Goal: Task Accomplishment & Management: Manage account settings

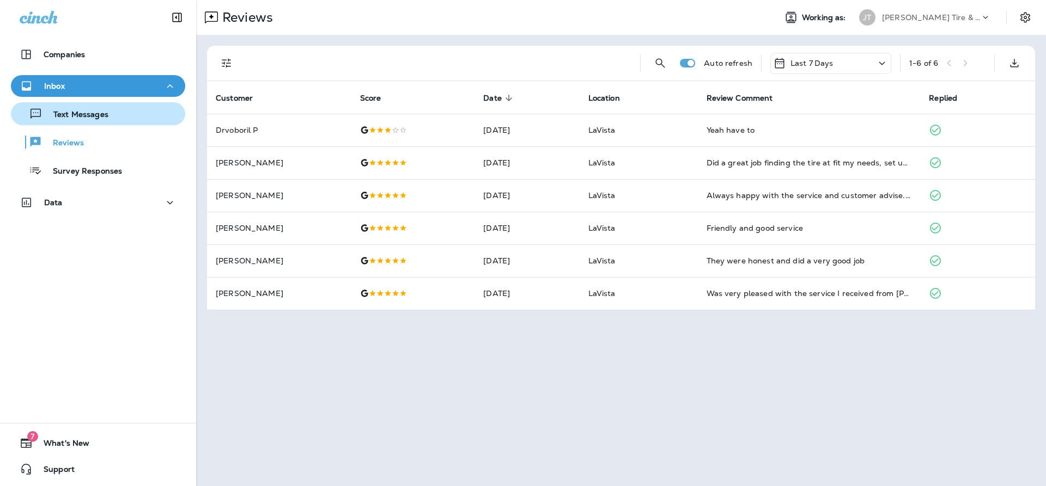
click at [118, 117] on div "Text Messages" at bounding box center [98, 114] width 166 height 16
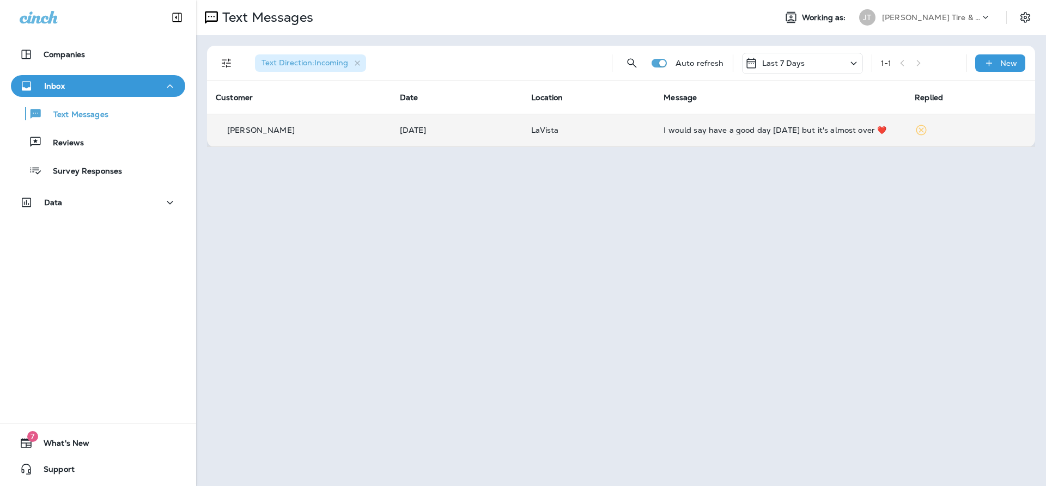
click at [366, 126] on div "[PERSON_NAME]" at bounding box center [299, 130] width 167 height 11
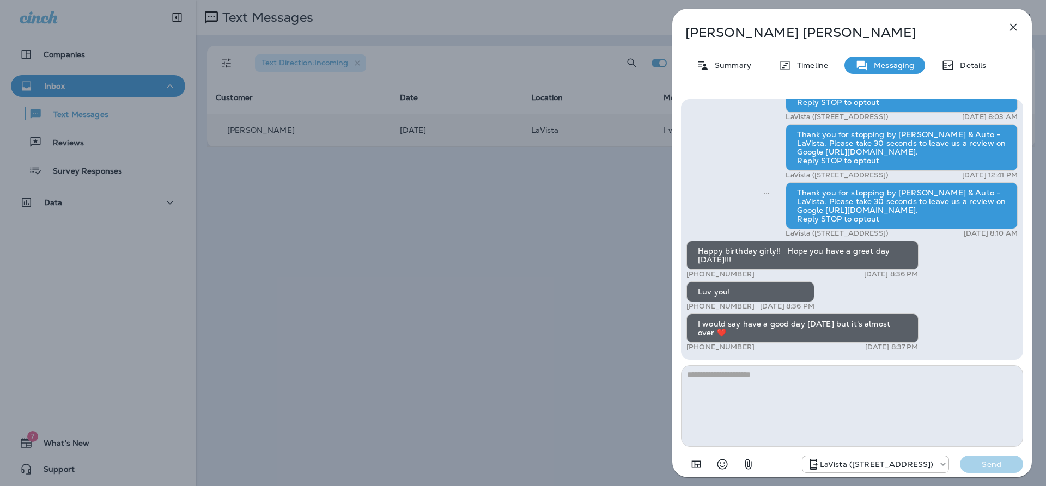
click at [544, 289] on div "[PERSON_NAME] Summary Timeline Messaging Details Thank you for stopping by [PER…" at bounding box center [523, 243] width 1046 height 486
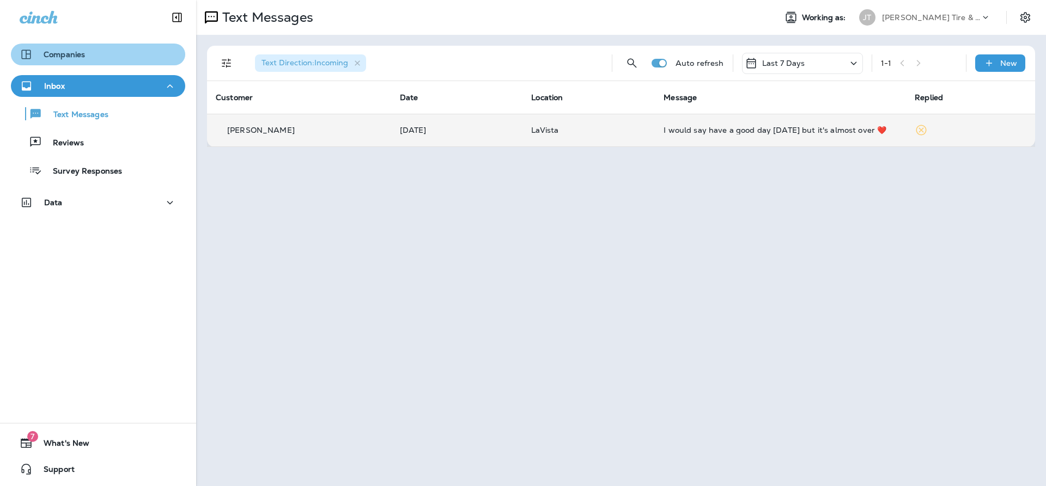
click at [88, 58] on div "Companies" at bounding box center [98, 54] width 157 height 13
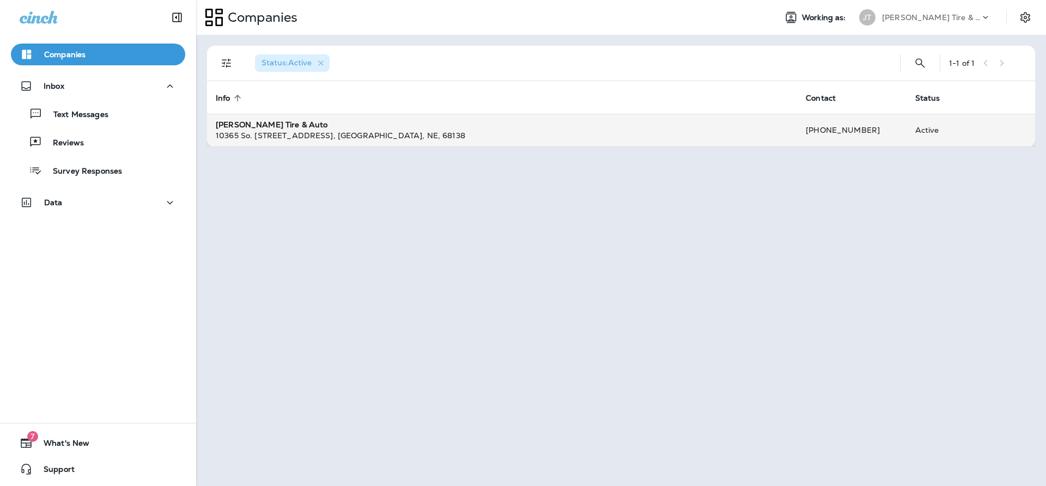
click at [243, 125] on strong "[PERSON_NAME] Tire & Auto" at bounding box center [272, 125] width 112 height 10
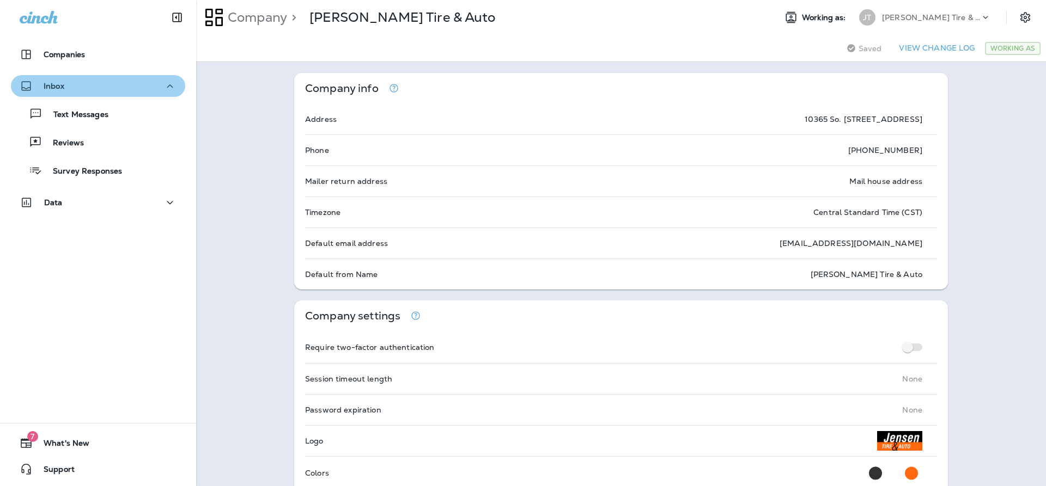
click at [86, 83] on div "Inbox" at bounding box center [98, 87] width 157 height 14
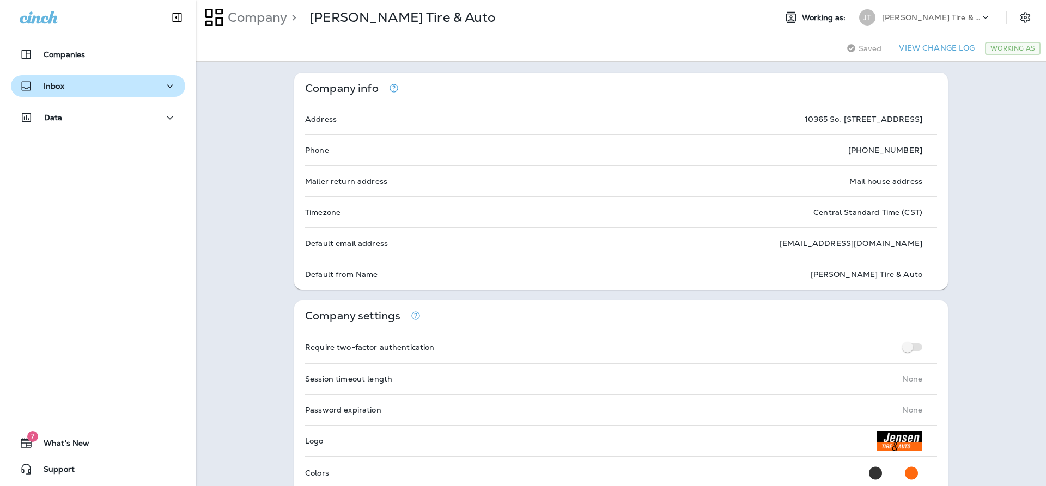
click at [86, 83] on div "Inbox" at bounding box center [98, 87] width 157 height 14
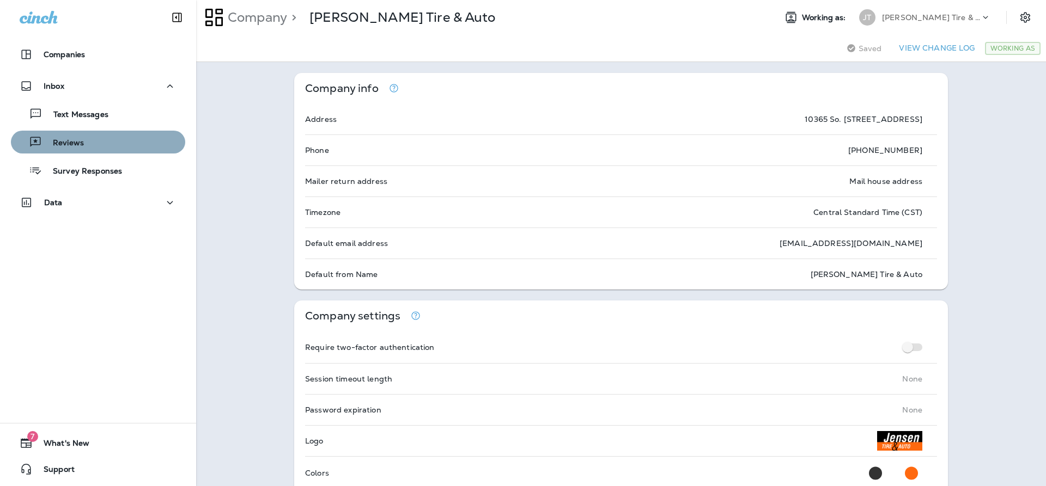
click at [84, 141] on p "Reviews" at bounding box center [63, 143] width 42 height 10
